Goal: Book appointment/travel/reservation

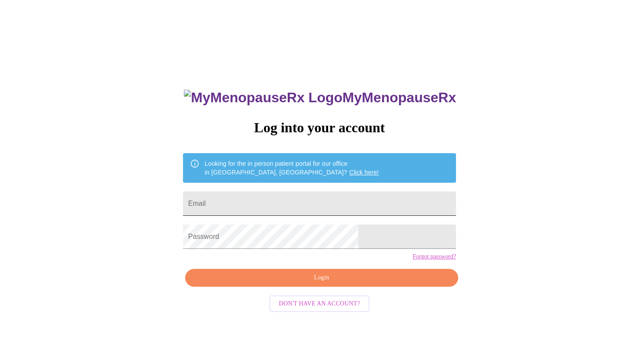
click at [257, 201] on input "Email" at bounding box center [319, 203] width 273 height 24
type input "[EMAIL_ADDRESS][DOMAIN_NAME]"
click at [318, 283] on span "Login" at bounding box center [321, 277] width 253 height 11
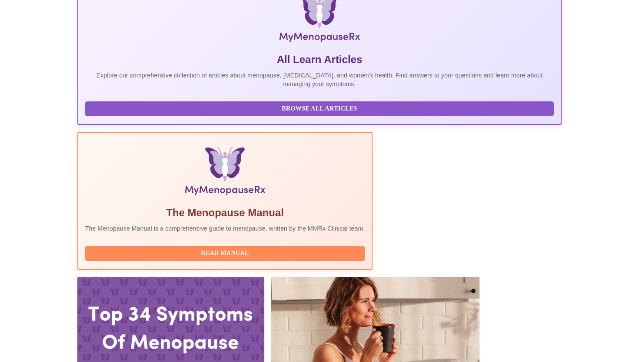
scroll to position [150, 0]
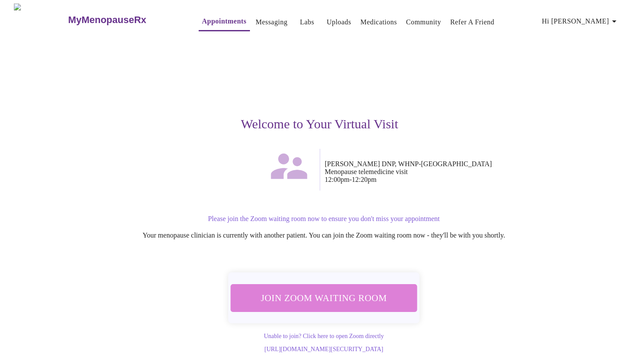
click at [325, 295] on span "Join Zoom Waiting Room" at bounding box center [323, 297] width 163 height 16
